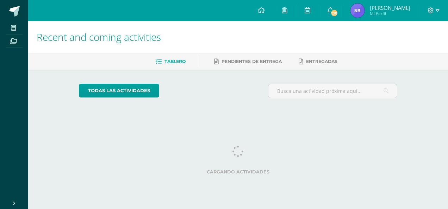
click at [378, 19] on link "[PERSON_NAME] Mi Perfil" at bounding box center [380, 10] width 77 height 21
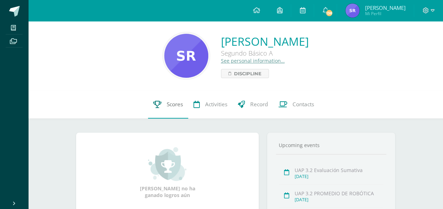
click at [156, 110] on link "Scores" at bounding box center [168, 105] width 40 height 28
